Goal: Task Accomplishment & Management: Complete application form

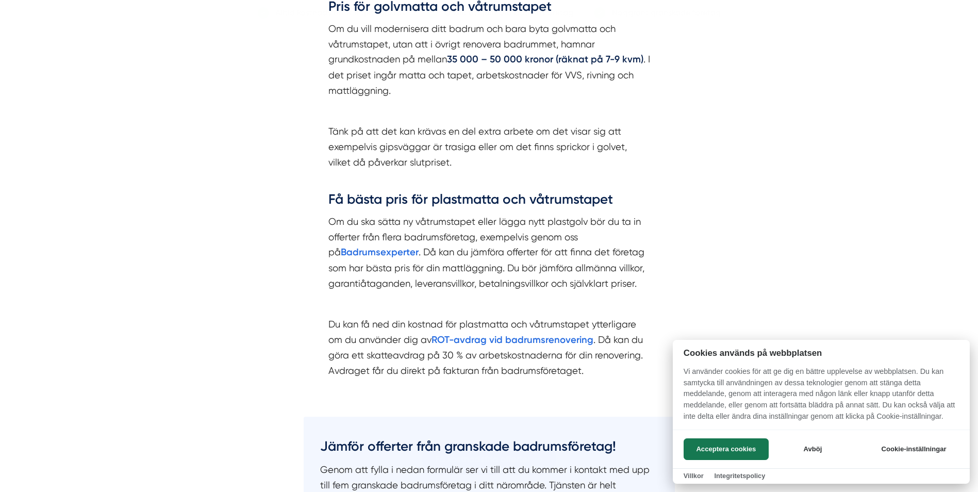
scroll to position [1289, 0]
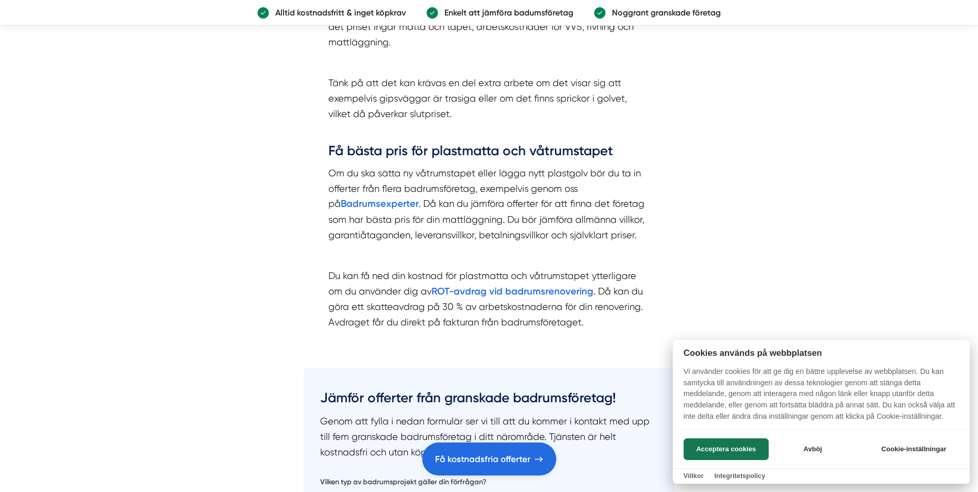
click at [369, 203] on div at bounding box center [489, 246] width 978 height 492
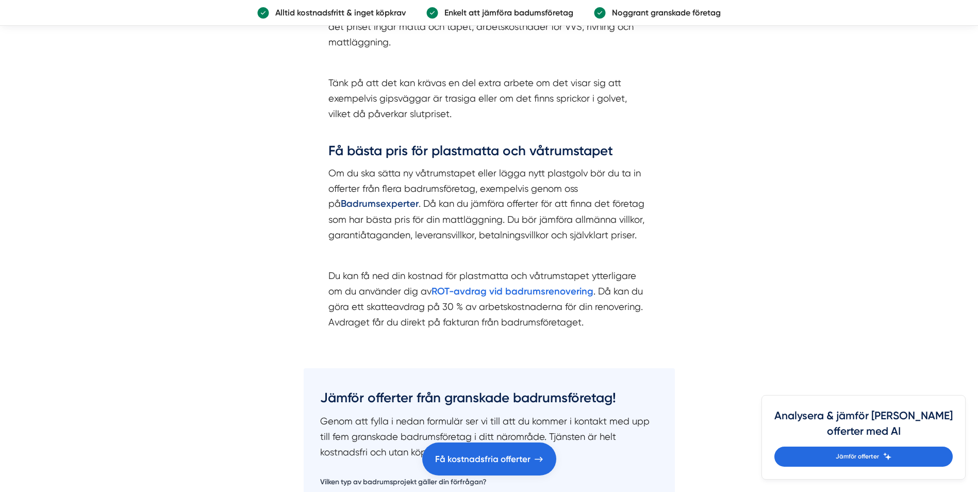
click at [368, 203] on strong "Badrumsexperter" at bounding box center [380, 203] width 78 height 11
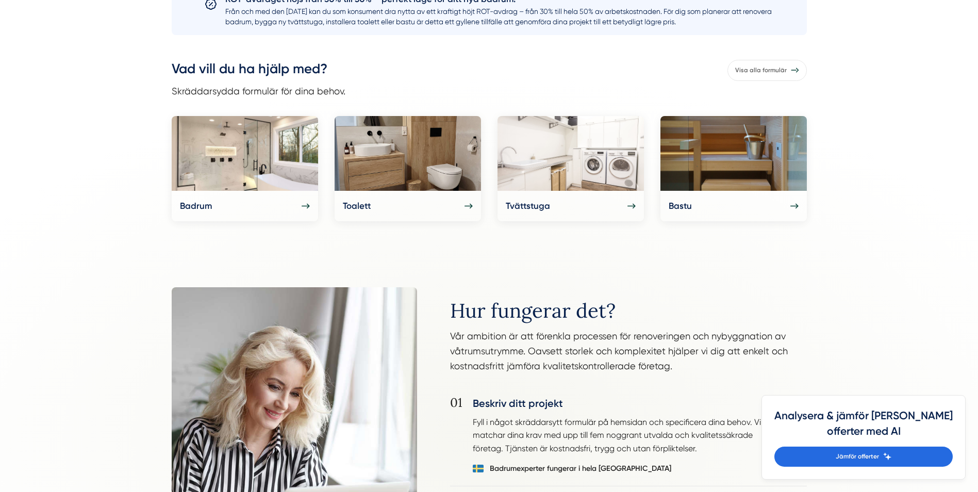
scroll to position [464, 0]
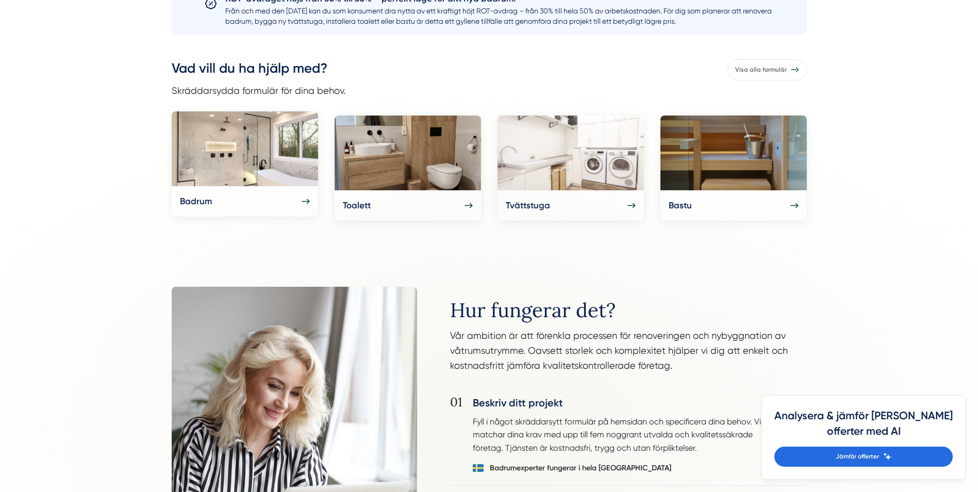
click at [286, 174] on img at bounding box center [245, 148] width 146 height 75
